Goal: Task Accomplishment & Management: Use online tool/utility

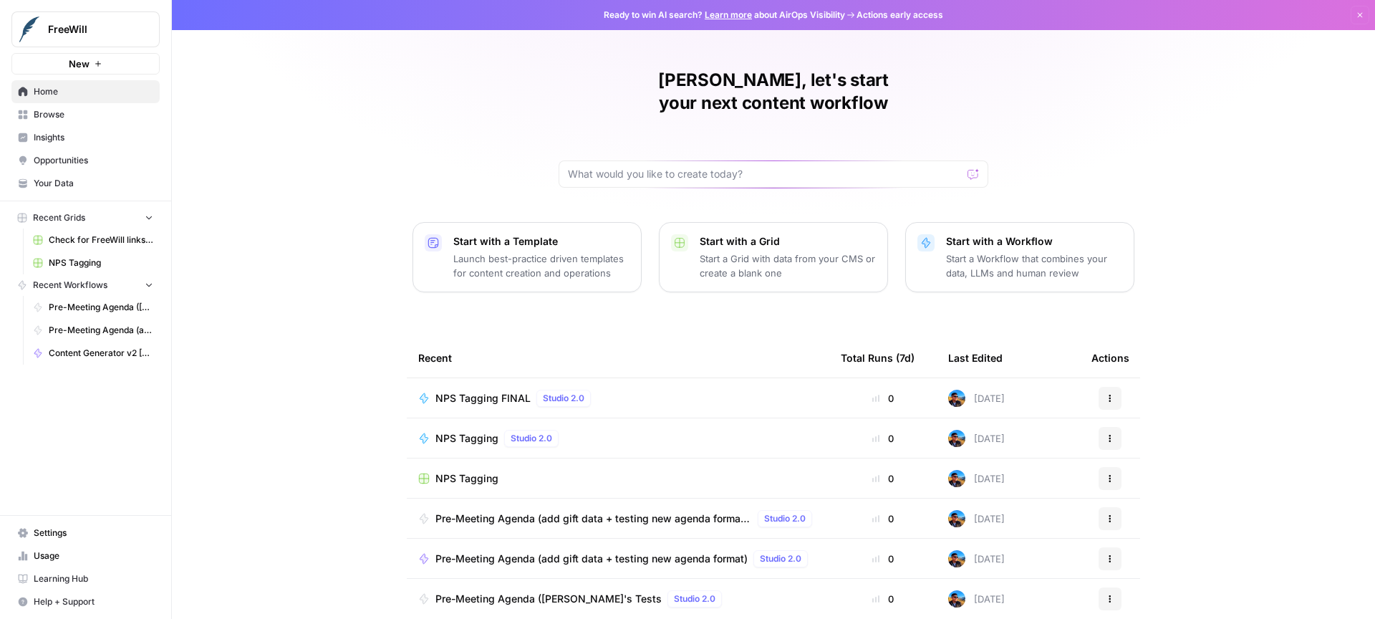
click at [1355, 17] on icon "button" at bounding box center [1359, 15] width 9 height 9
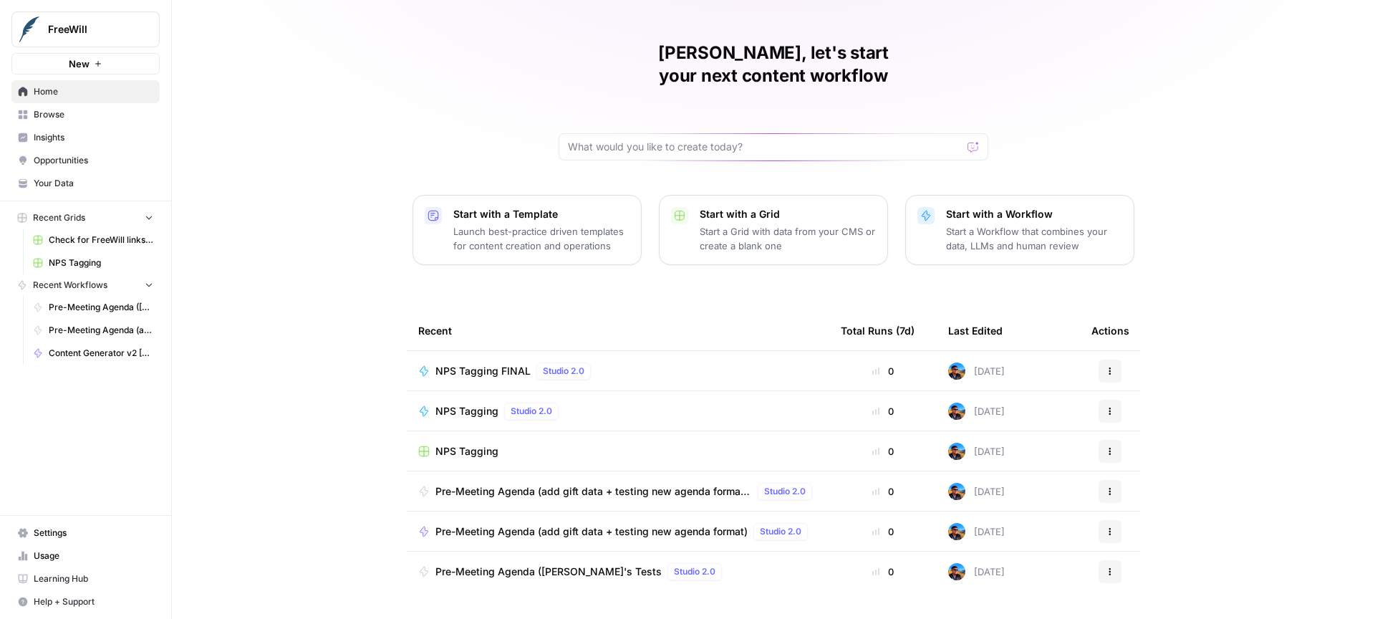
scroll to position [30, 0]
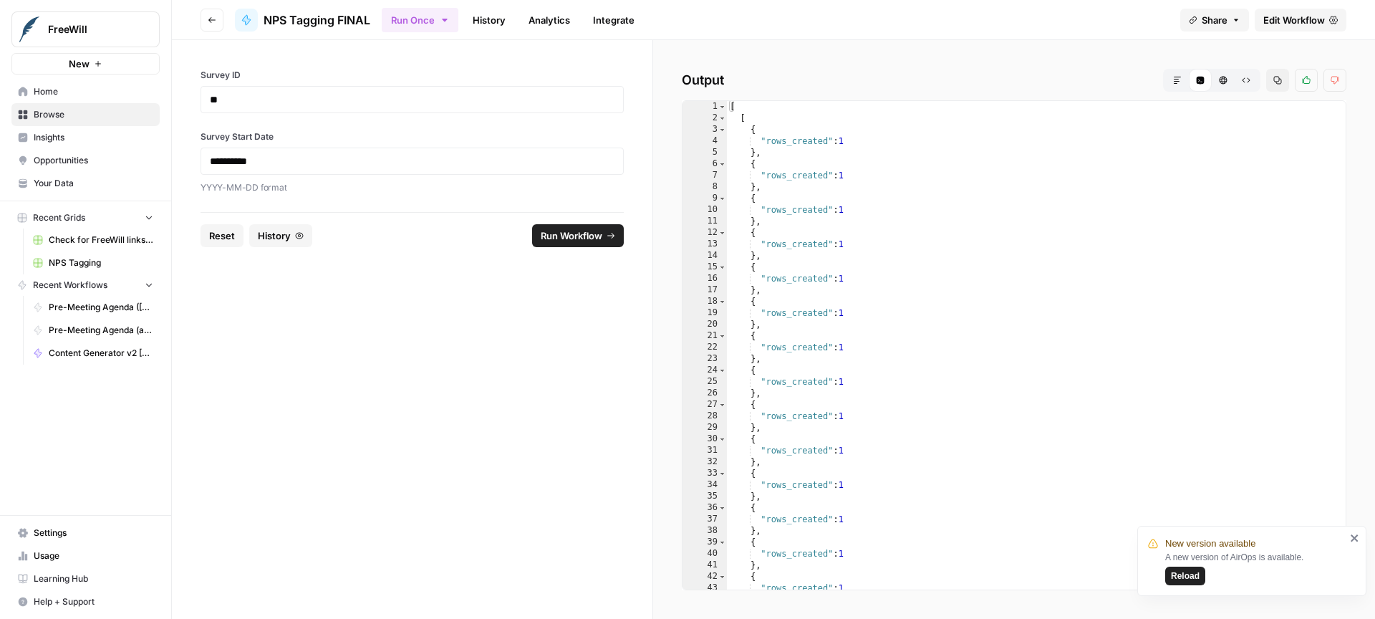
click at [1302, 23] on span "Edit Workflow" at bounding box center [1294, 20] width 62 height 14
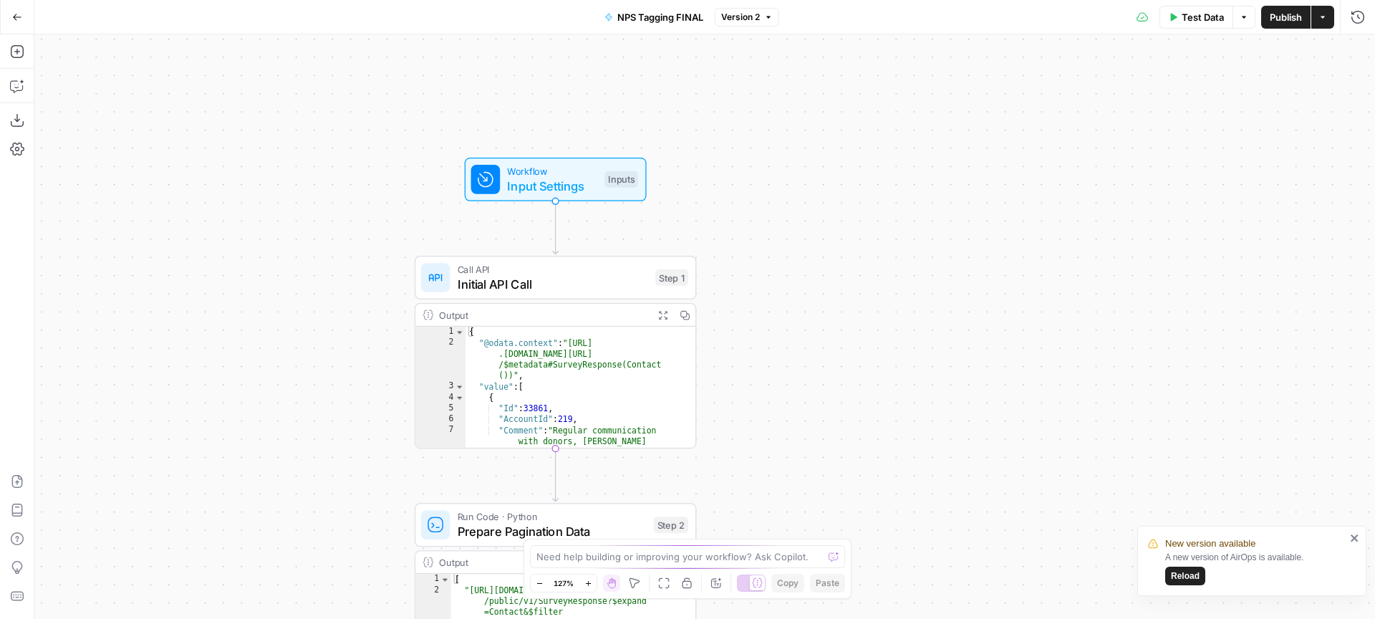
drag, startPoint x: 813, startPoint y: 385, endPoint x: 794, endPoint y: 234, distance: 152.2
click at [794, 234] on div "Workflow Input Settings Inputs Call API Initial API Call Step 1 Output Expand O…" at bounding box center [704, 326] width 1340 height 584
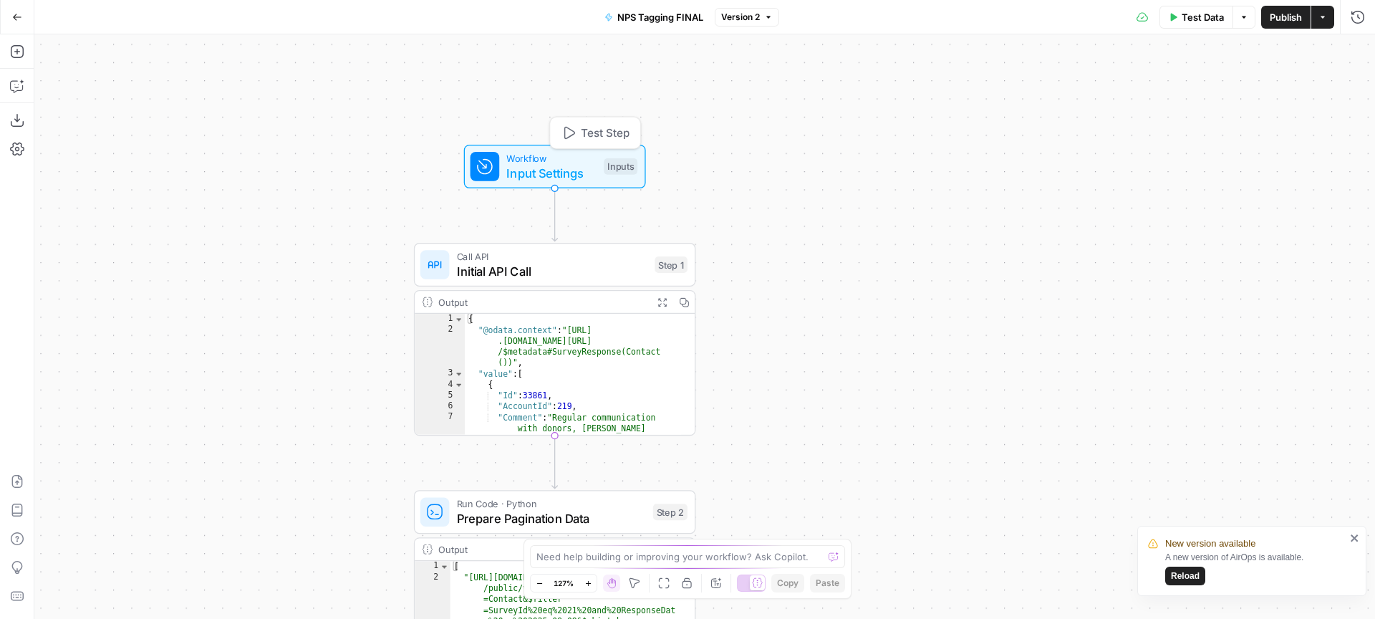
click at [574, 165] on span "Input Settings" at bounding box center [551, 173] width 90 height 18
drag, startPoint x: 257, startPoint y: 390, endPoint x: 245, endPoint y: 268, distance: 121.6
click at [245, 270] on div "Workflow Input Settings Inputs Call API Initial API Call Step 1 Output Expand O…" at bounding box center [704, 326] width 1340 height 584
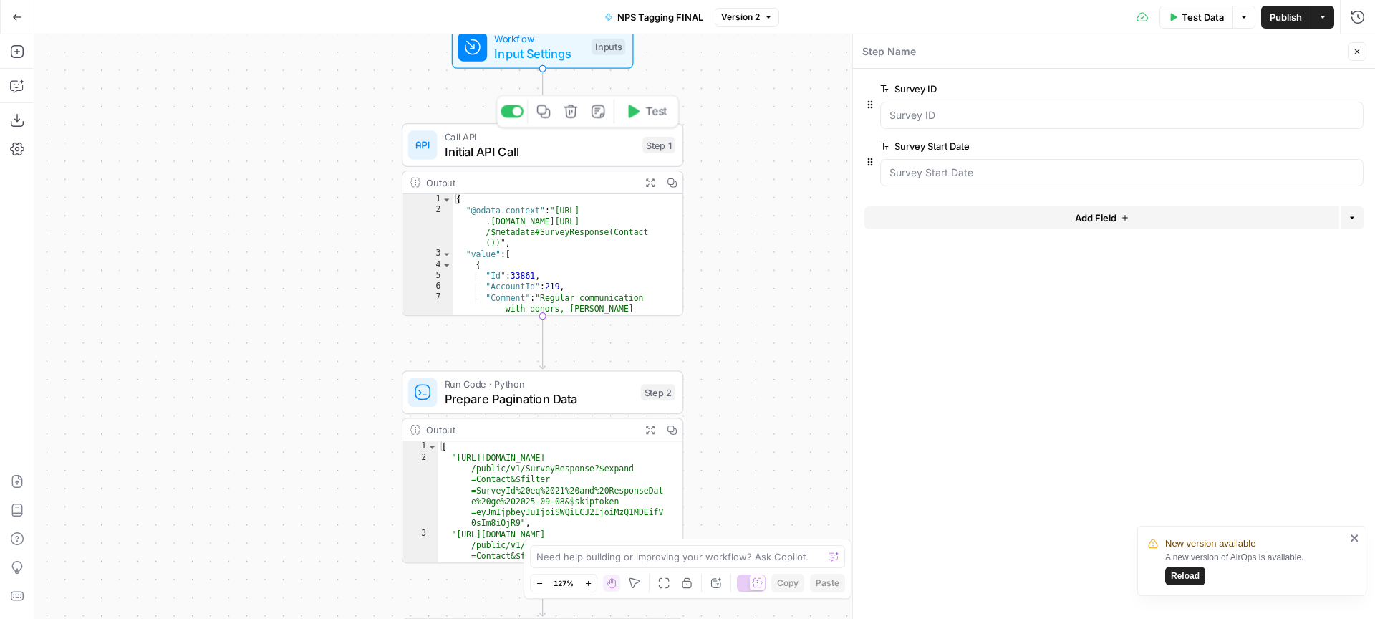
click at [456, 142] on span "Initial API Call" at bounding box center [540, 151] width 191 height 18
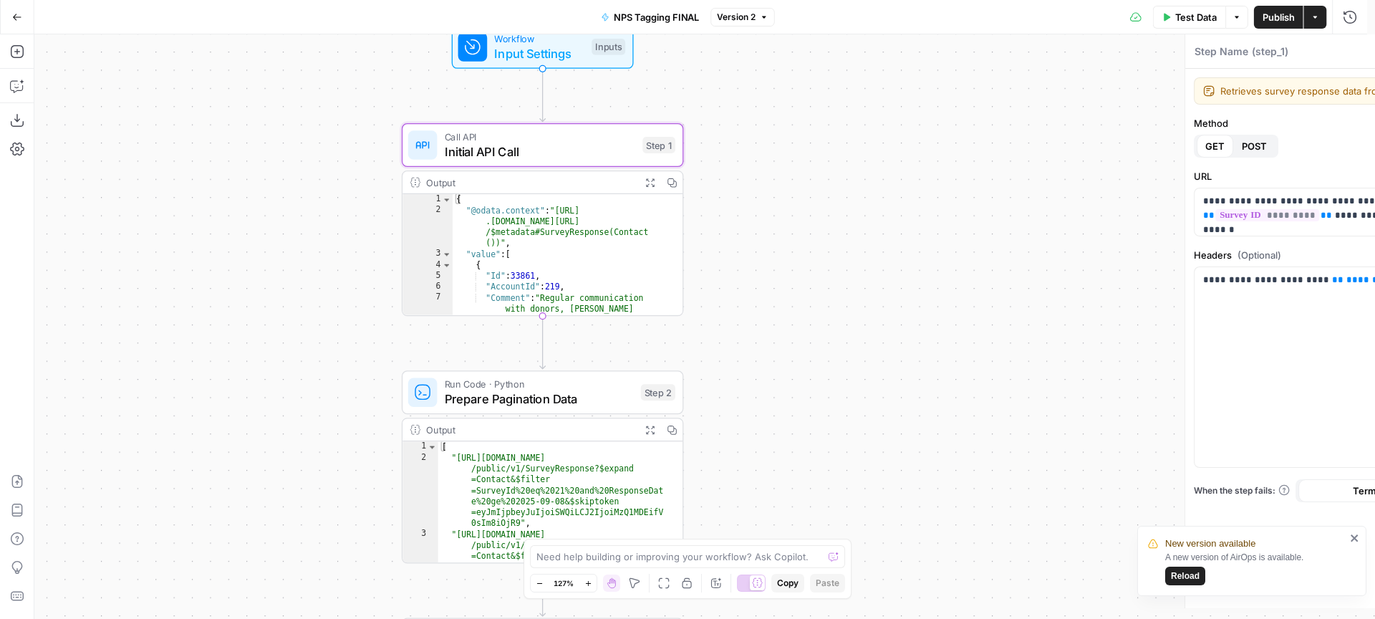
type textarea "Initial API Call"
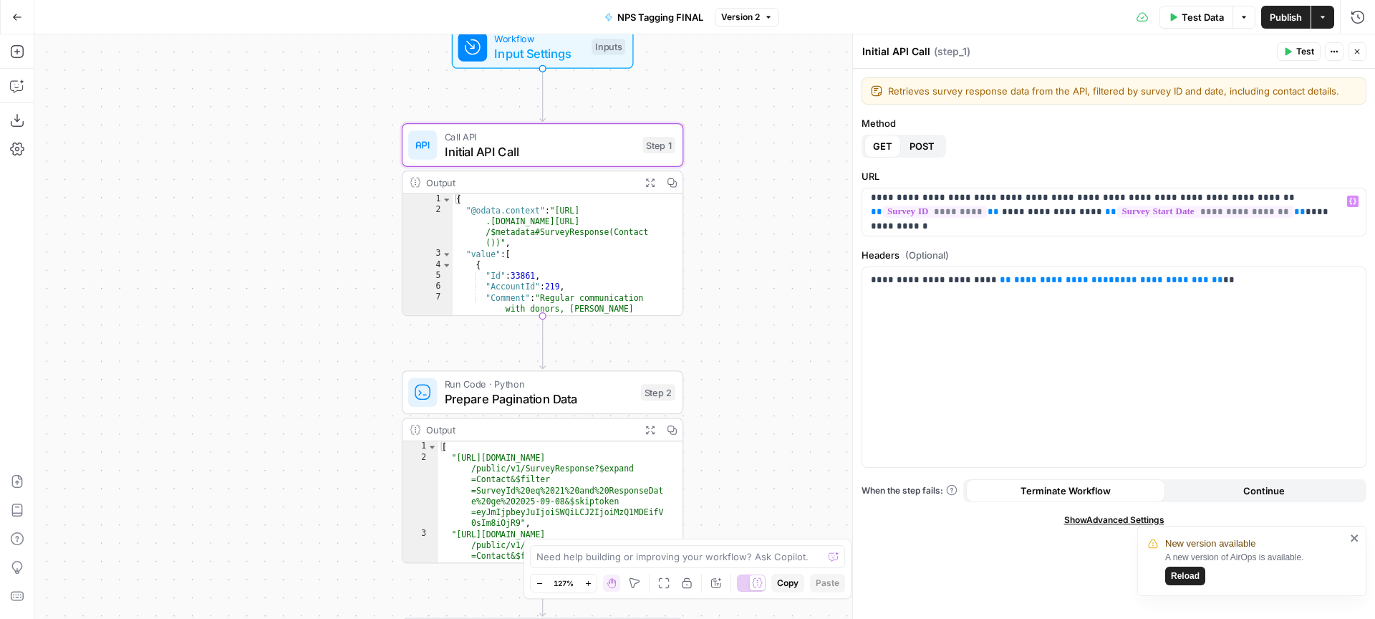
scroll to position [7, 0]
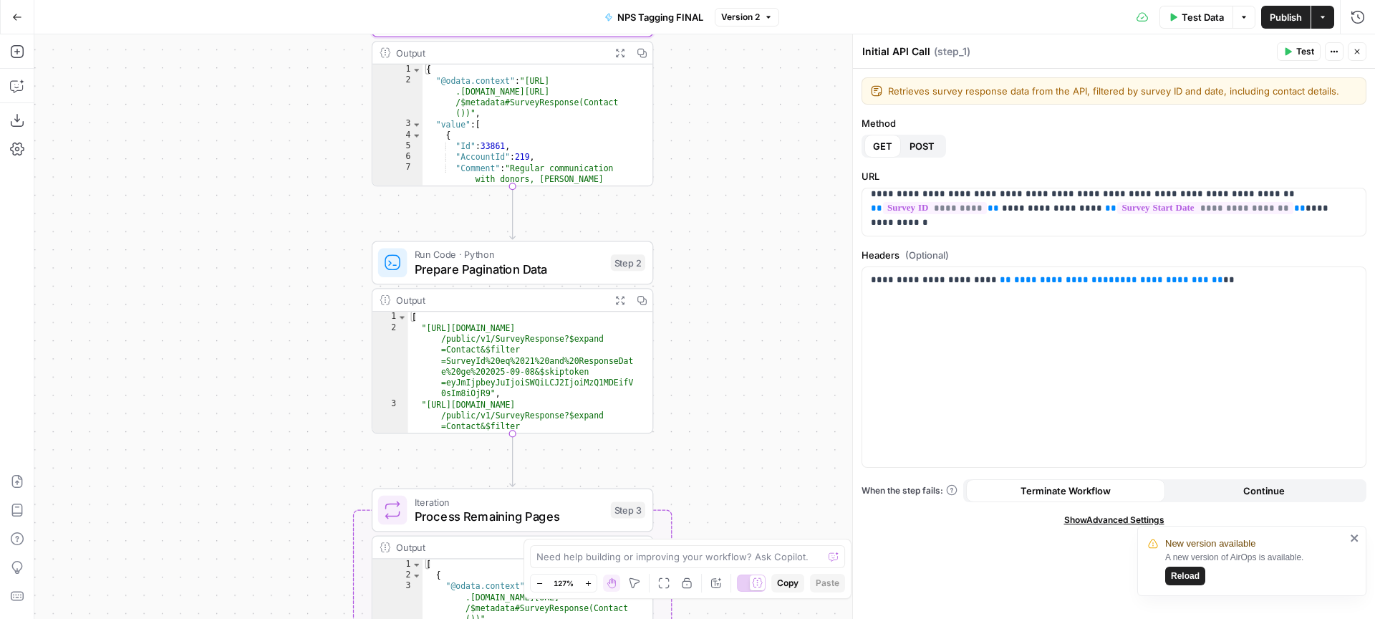
drag, startPoint x: 731, startPoint y: 279, endPoint x: 678, endPoint y: 109, distance: 178.5
click at [677, 104] on div "Workflow Input Settings Inputs Call API Initial API Call Step 1 Output Expand O…" at bounding box center [704, 326] width 1340 height 584
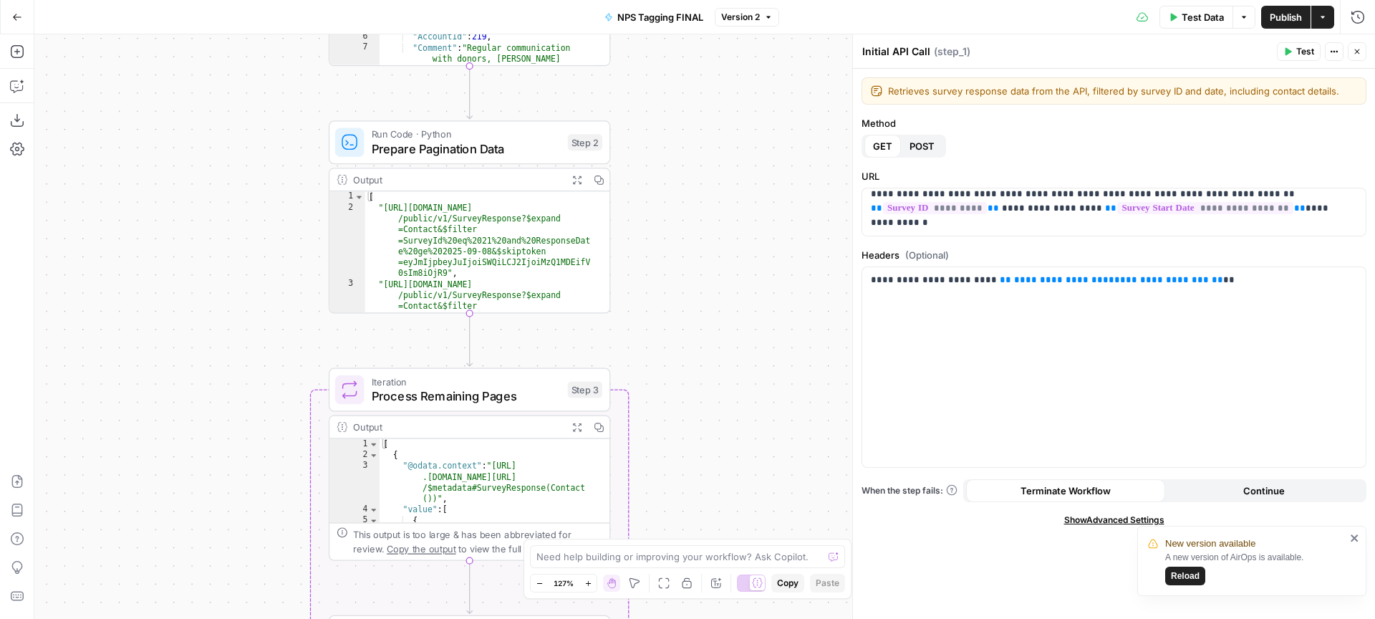
drag, startPoint x: 705, startPoint y: 280, endPoint x: 684, endPoint y: 206, distance: 76.4
click at [684, 206] on div "Workflow Input Settings Inputs Call API Initial API Call Step 1 Output Expand O…" at bounding box center [704, 326] width 1340 height 584
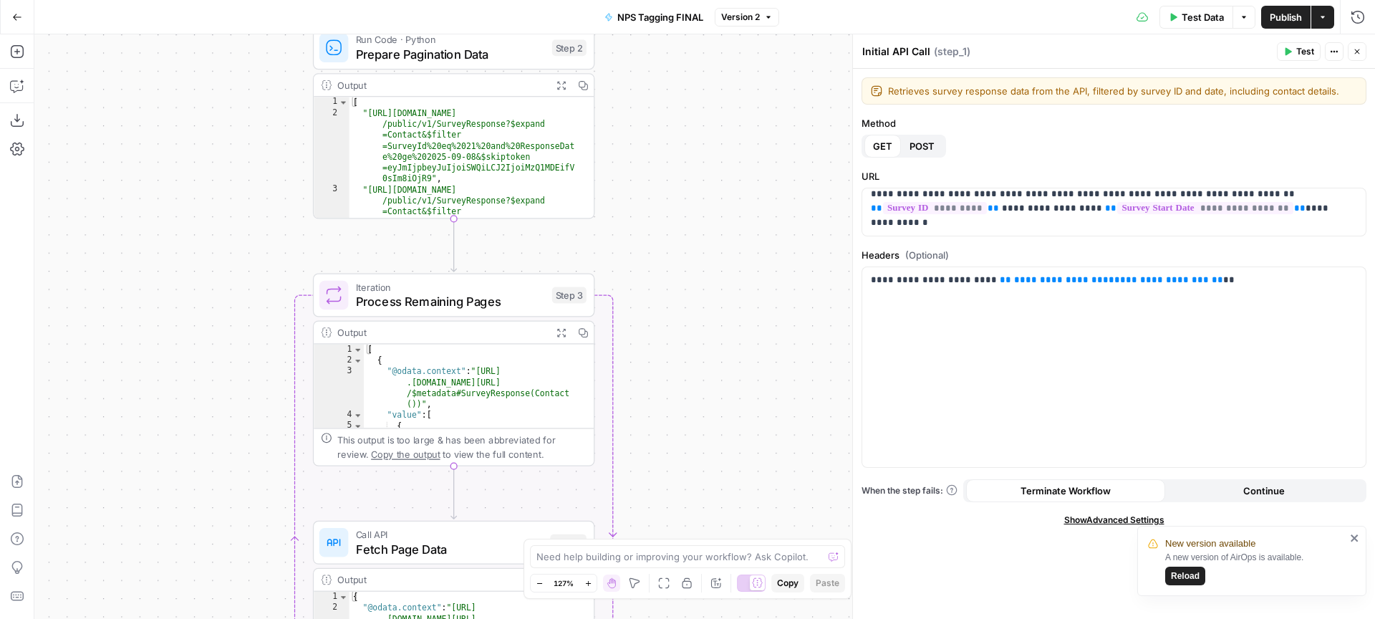
drag, startPoint x: 719, startPoint y: 199, endPoint x: 720, endPoint y: 137, distance: 62.3
click at [720, 137] on div "Workflow Input Settings Inputs Call API Initial API Call Step 1 Output Expand O…" at bounding box center [704, 326] width 1340 height 584
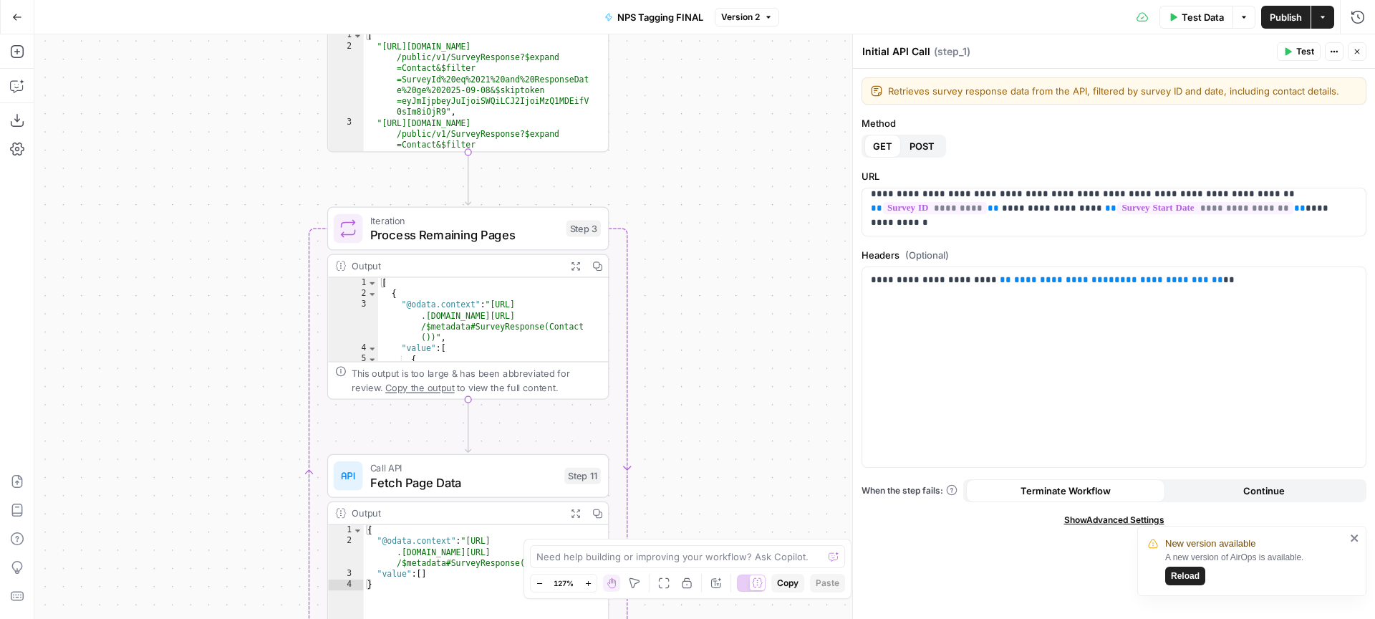
drag, startPoint x: 679, startPoint y: 288, endPoint x: 710, endPoint y: 183, distance: 109.0
click at [710, 183] on div "Workflow Input Settings Inputs Call API Initial API Call Step 1 Output Expand O…" at bounding box center [704, 326] width 1340 height 584
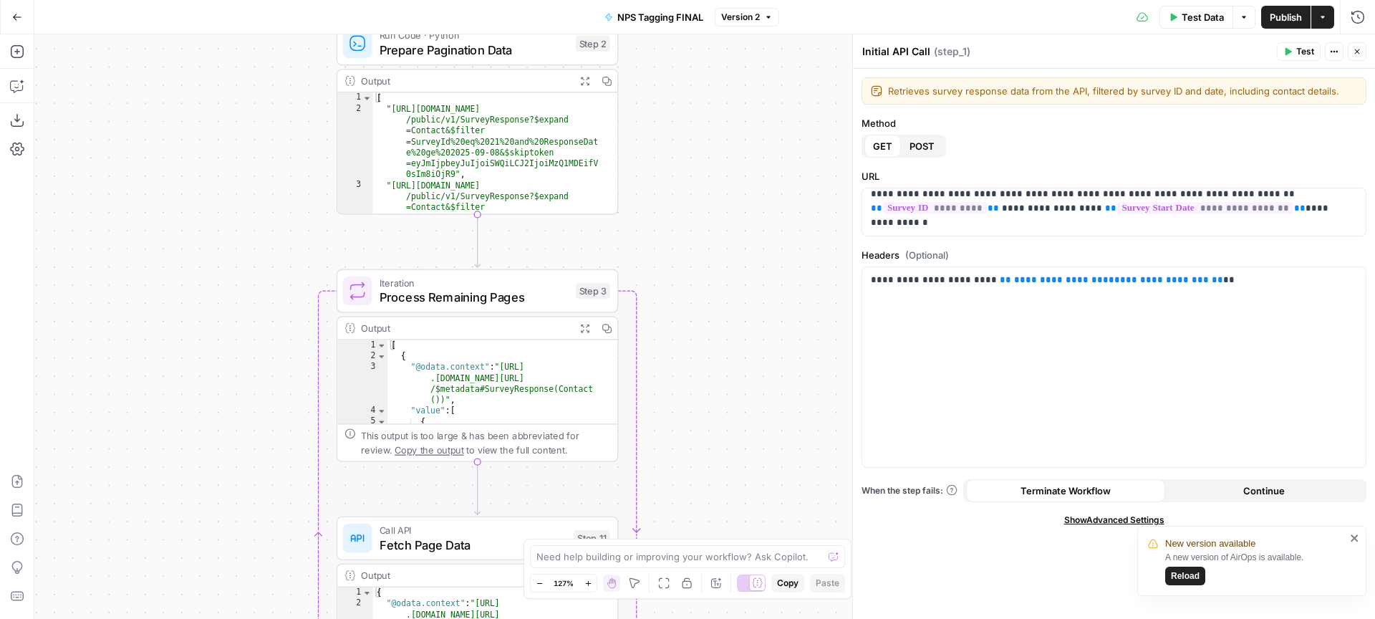
drag, startPoint x: 805, startPoint y: 236, endPoint x: 781, endPoint y: 413, distance: 179.2
click at [781, 413] on div "Workflow Input Settings Inputs Call API Initial API Call Step 1 Output Expand O…" at bounding box center [704, 326] width 1340 height 584
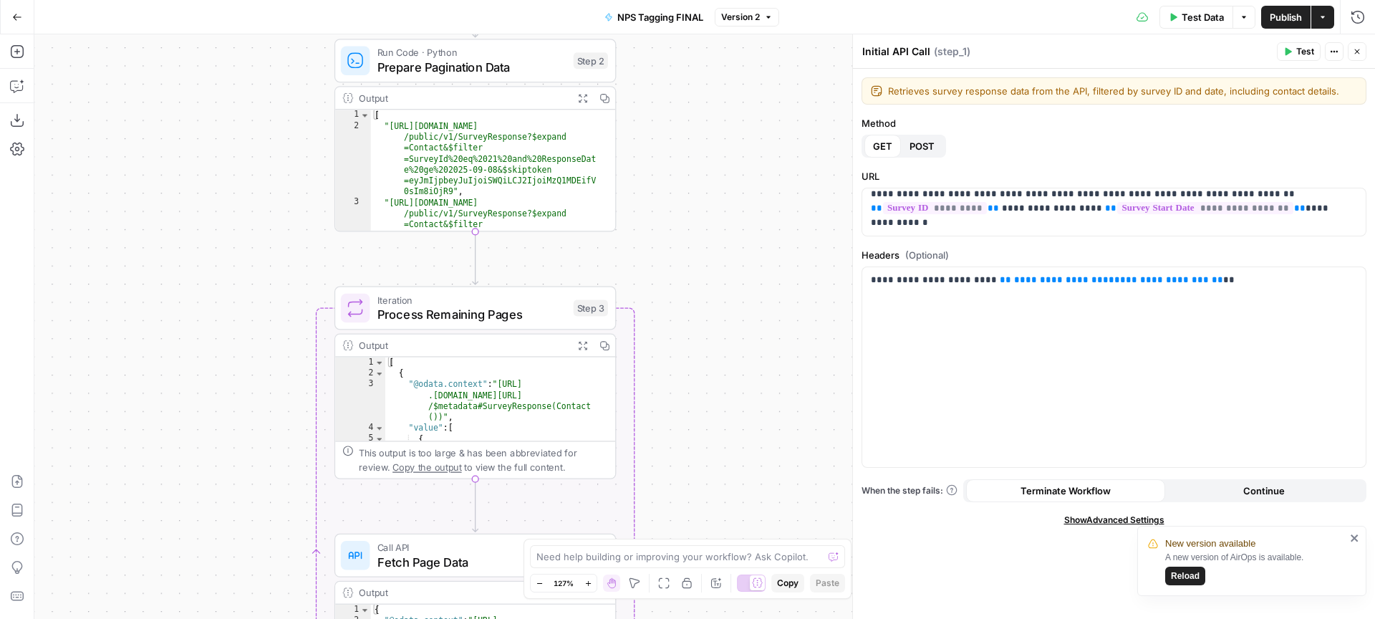
drag, startPoint x: 692, startPoint y: 235, endPoint x: 687, endPoint y: 69, distance: 165.5
click at [689, 74] on div "Workflow Input Settings Inputs Call API Initial API Call Step 1 Output Expand O…" at bounding box center [704, 326] width 1340 height 584
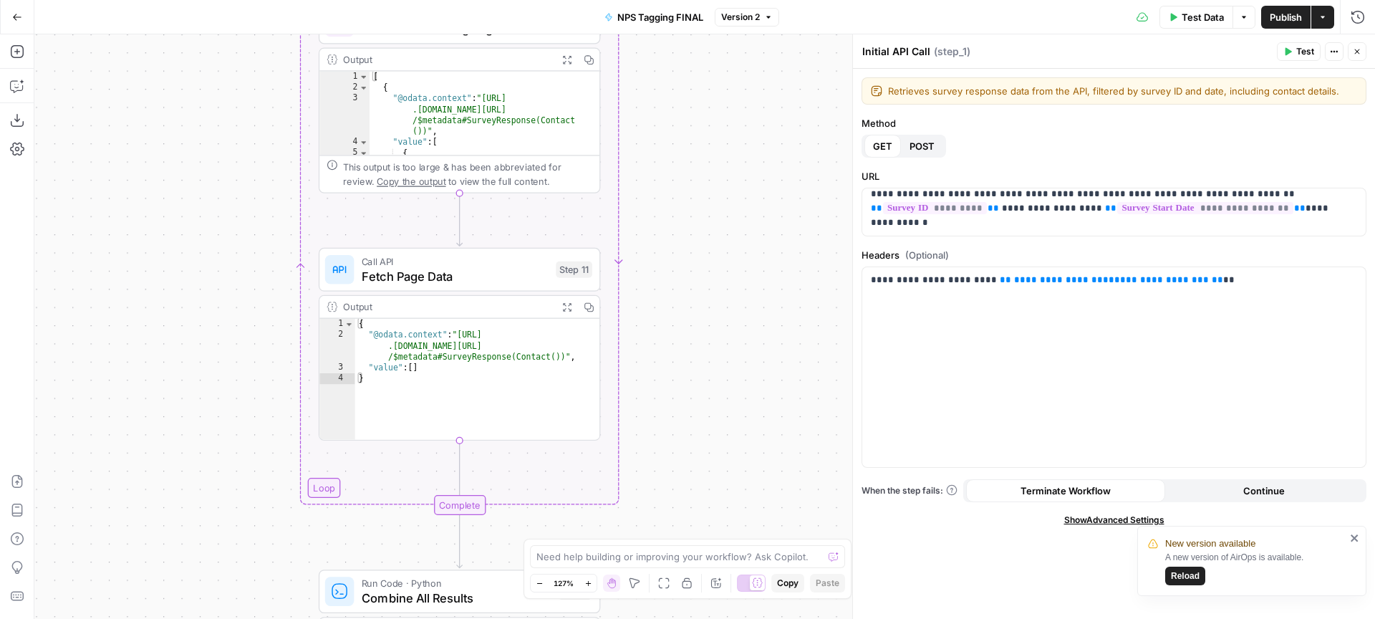
drag, startPoint x: 686, startPoint y: 172, endPoint x: 682, endPoint y: 148, distance: 23.9
click at [684, 127] on div "Workflow Input Settings Inputs Call API Initial API Call Step 1 Output Expand O…" at bounding box center [704, 326] width 1340 height 584
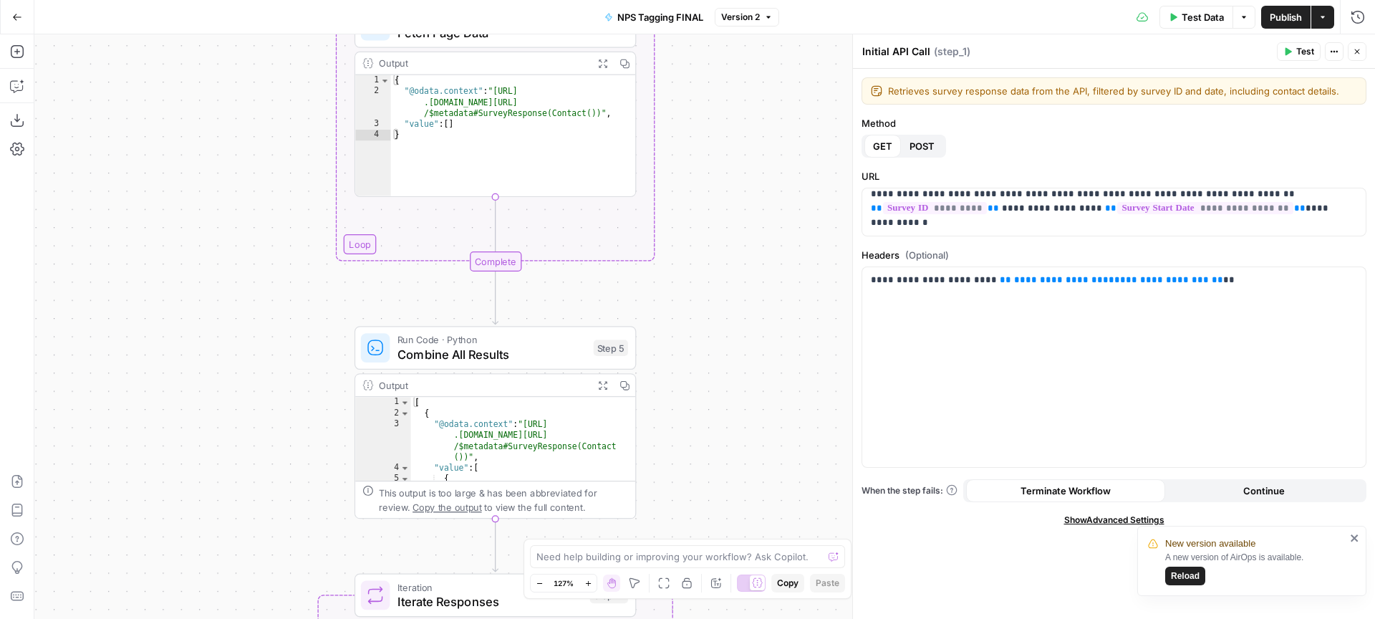
drag, startPoint x: 694, startPoint y: 339, endPoint x: 750, endPoint y: 170, distance: 178.2
click at [750, 170] on div "Workflow Input Settings Inputs Call API Initial API Call Step 1 Output Expand O…" at bounding box center [704, 326] width 1340 height 584
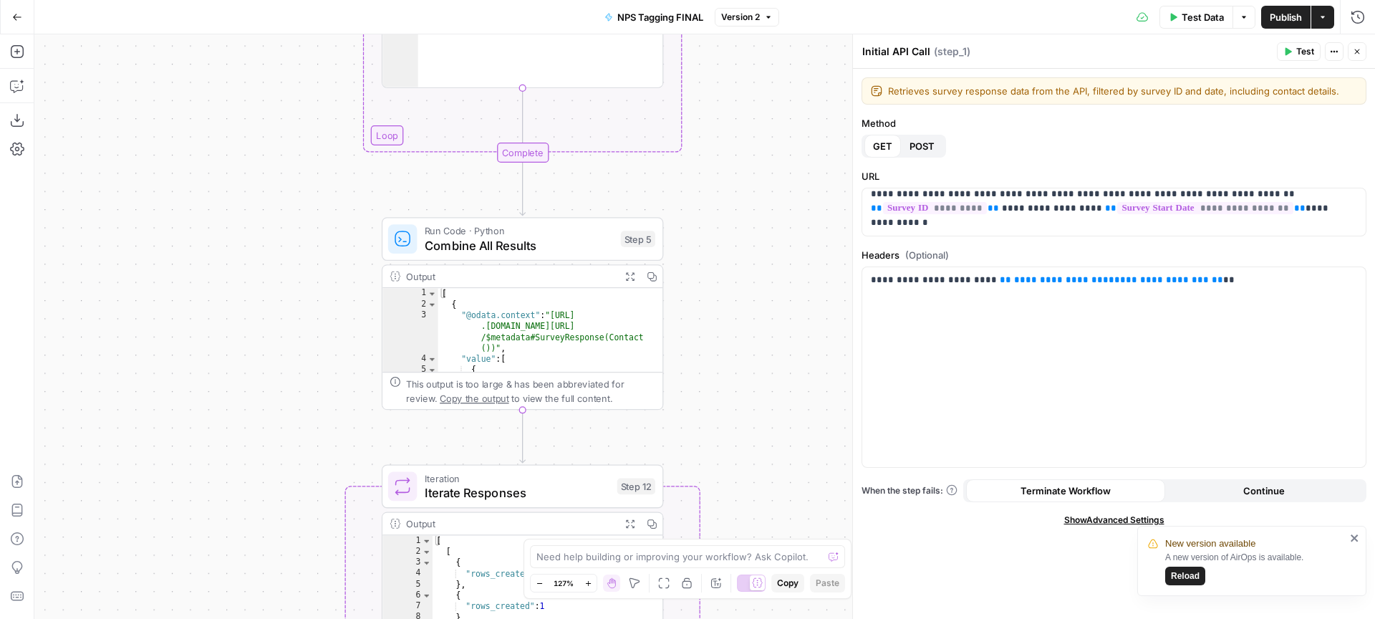
drag, startPoint x: 739, startPoint y: 290, endPoint x: 739, endPoint y: 240, distance: 50.1
click at [739, 241] on div "Workflow Input Settings Inputs Call API Initial API Call Step 1 Output Expand O…" at bounding box center [704, 326] width 1340 height 584
click at [11, 15] on button "Go Back" at bounding box center [17, 17] width 26 height 26
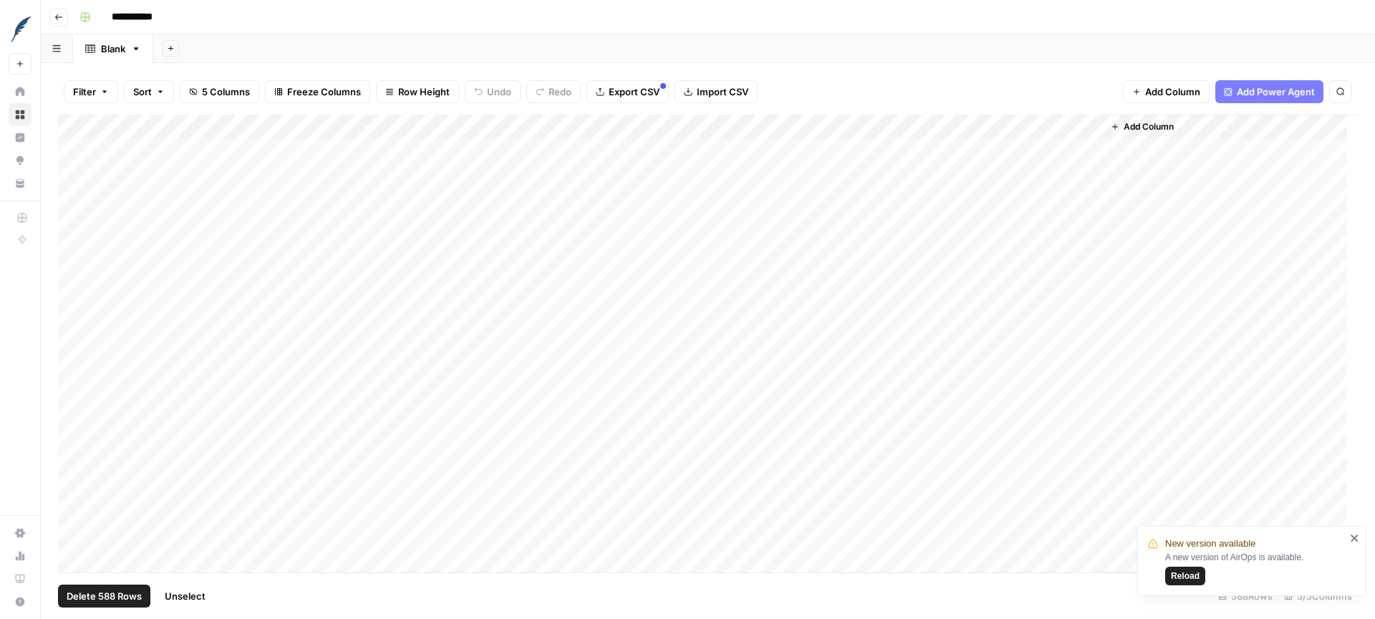
click at [77, 130] on div "Add Column" at bounding box center [708, 344] width 1300 height 458
